Goal: Task Accomplishment & Management: Use online tool/utility

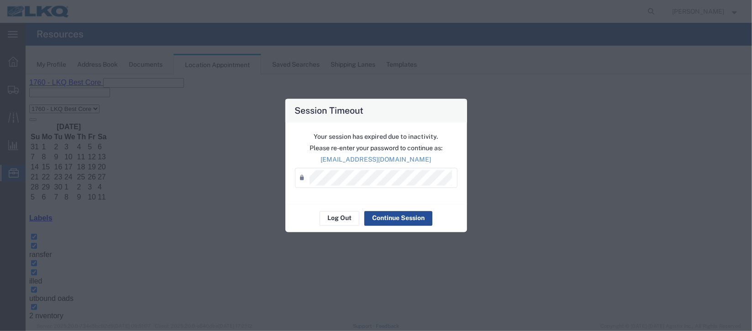
scroll to position [136, 0]
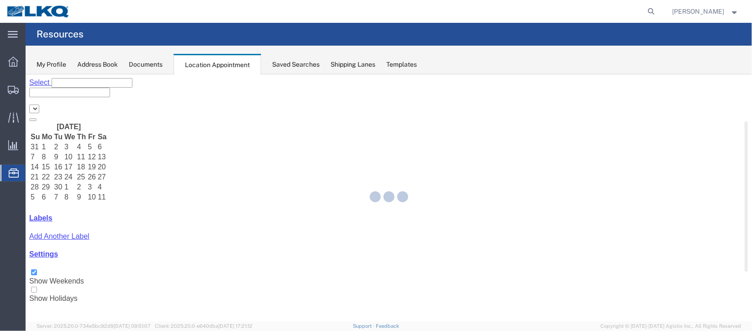
select select "27634"
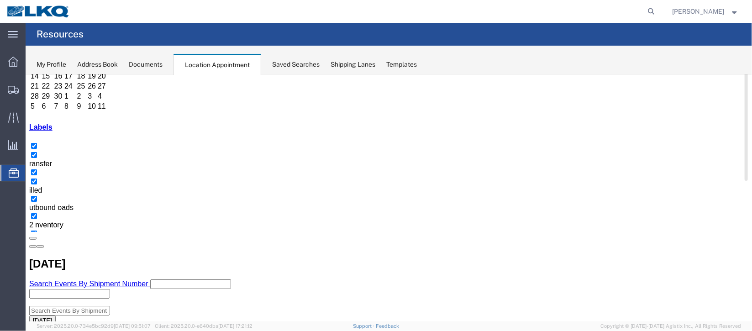
scroll to position [205, 0]
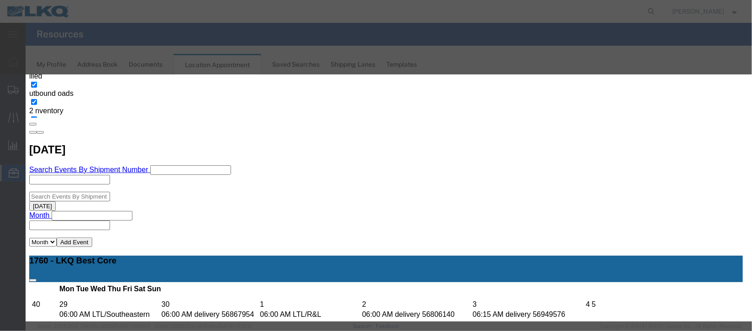
select select
type input "de"
select select "40"
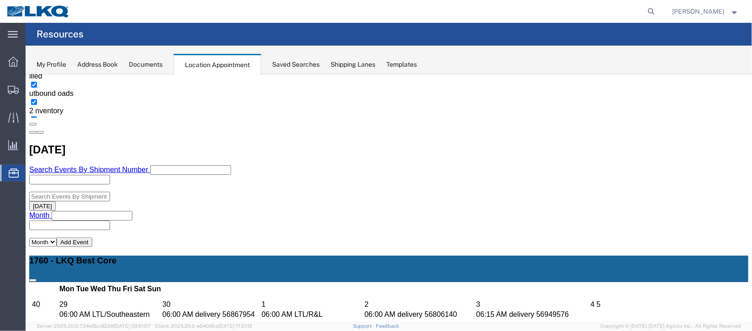
scroll to position [0, 0]
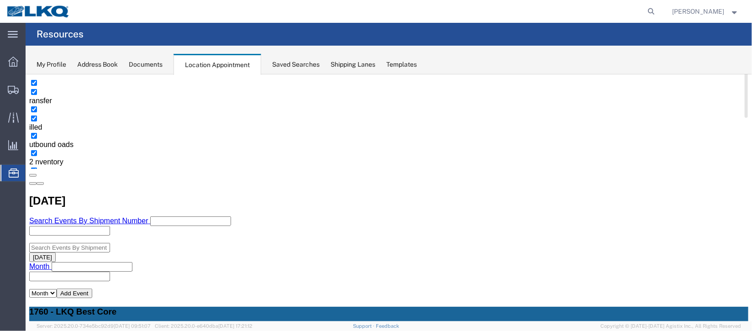
scroll to position [136, 0]
